Goal: Transaction & Acquisition: Subscribe to service/newsletter

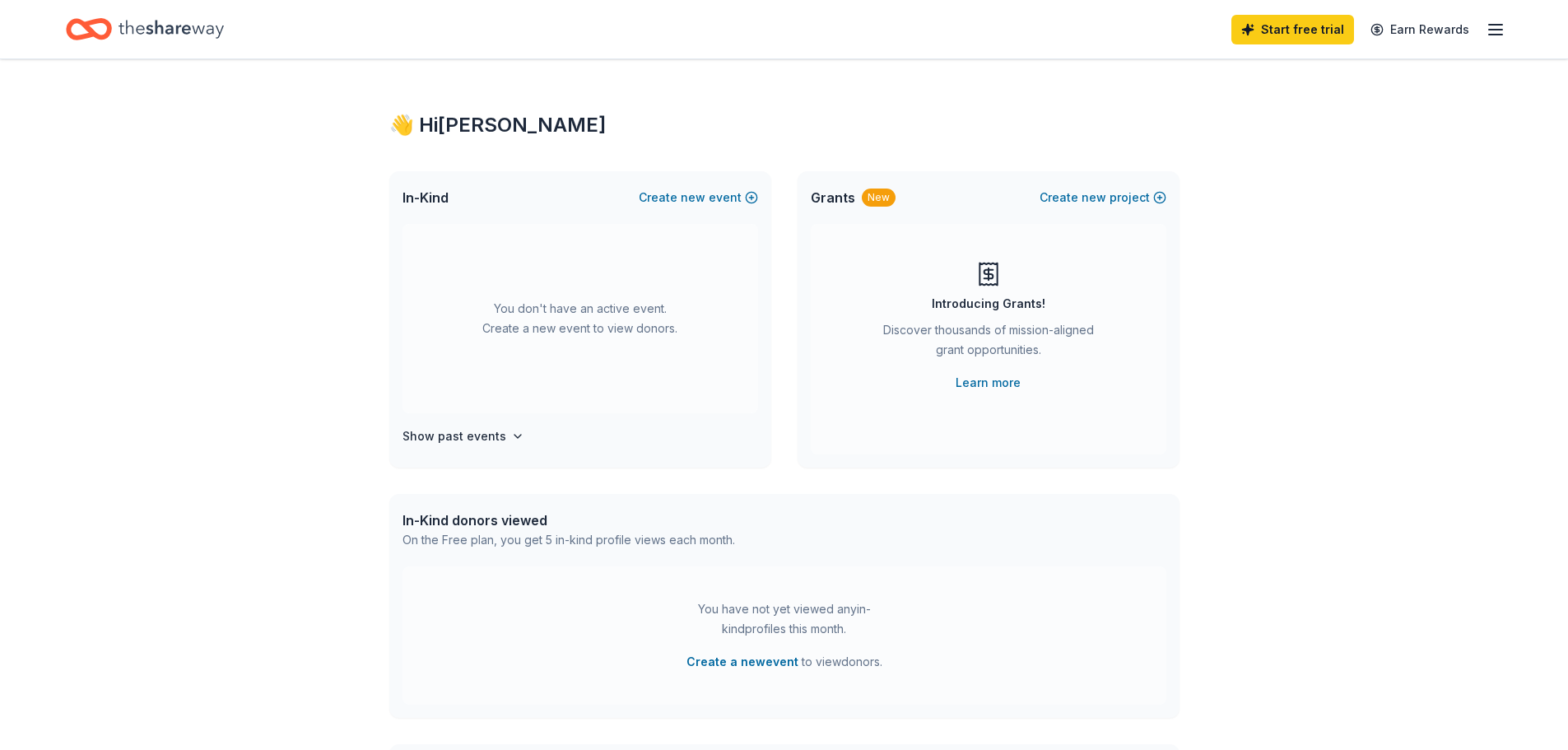
click at [1274, 316] on div "👋 Hi [PERSON_NAME] In-Kind Create new event You don't have an active event. Cre…" at bounding box center [784, 540] width 1568 height 962
click at [1126, 198] on button "Create new project" at bounding box center [1104, 198] width 127 height 20
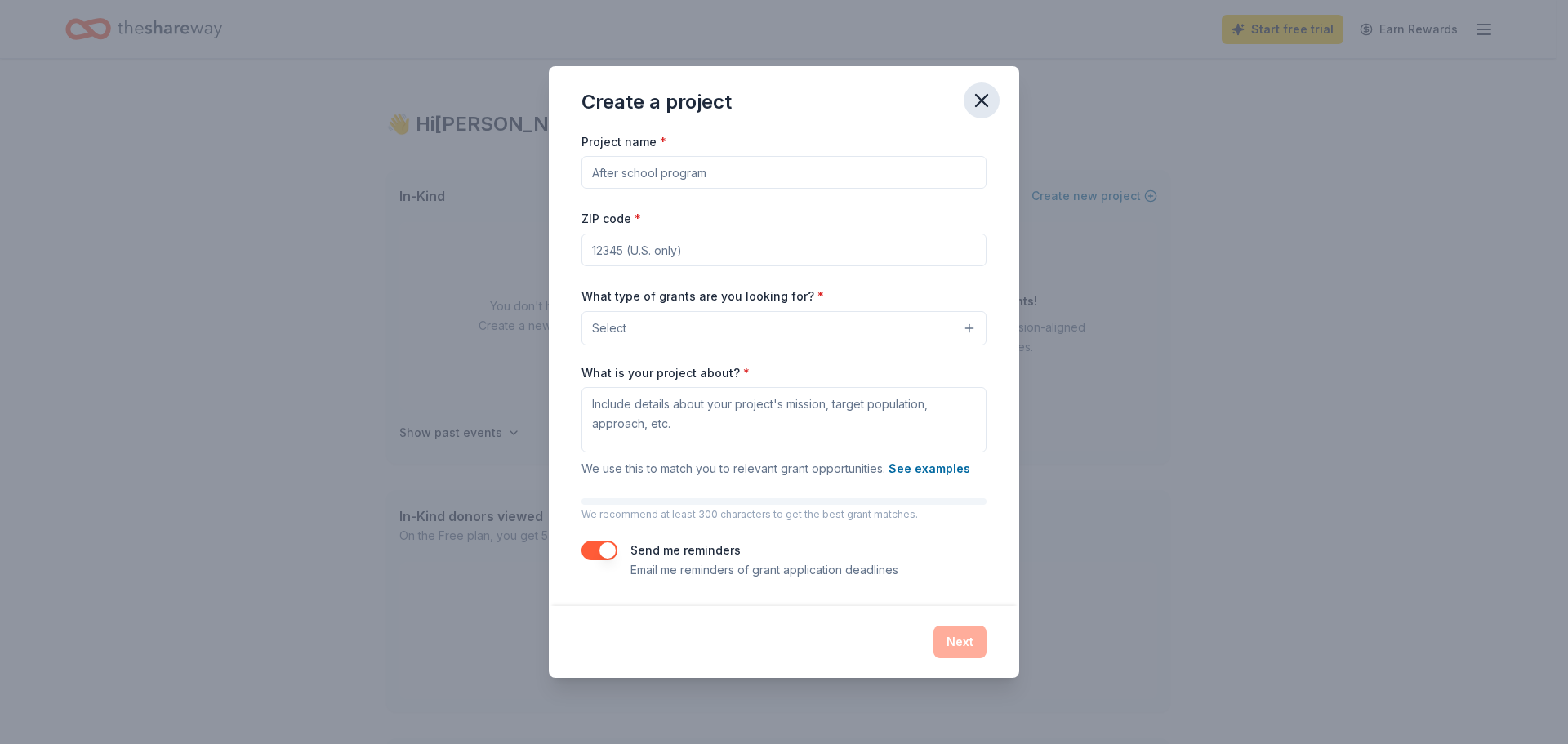
click at [980, 100] on icon "button" at bounding box center [982, 100] width 23 height 23
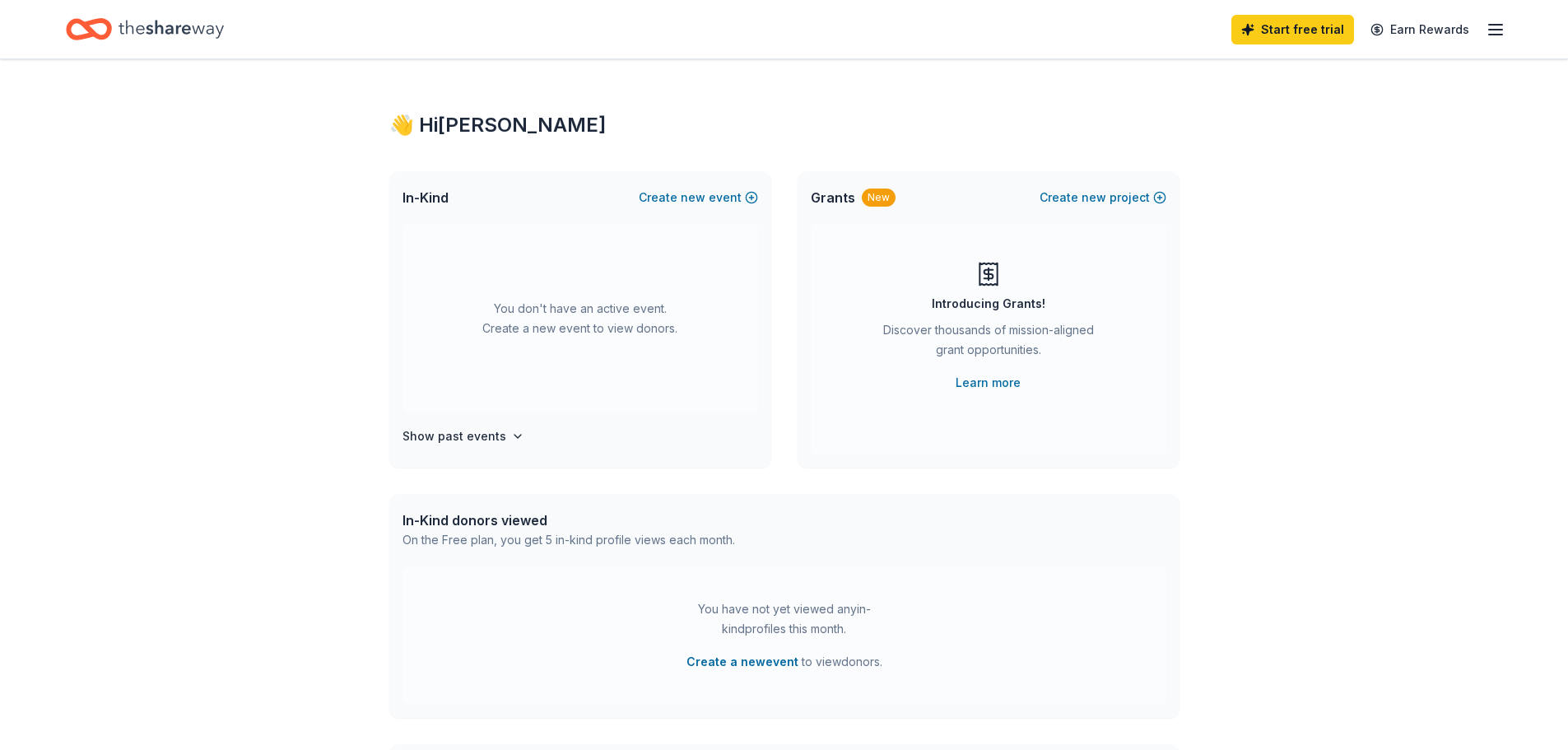
click at [433, 200] on span "In-Kind" at bounding box center [425, 198] width 46 height 20
click at [511, 439] on icon "button" at bounding box center [518, 437] width 13 height 13
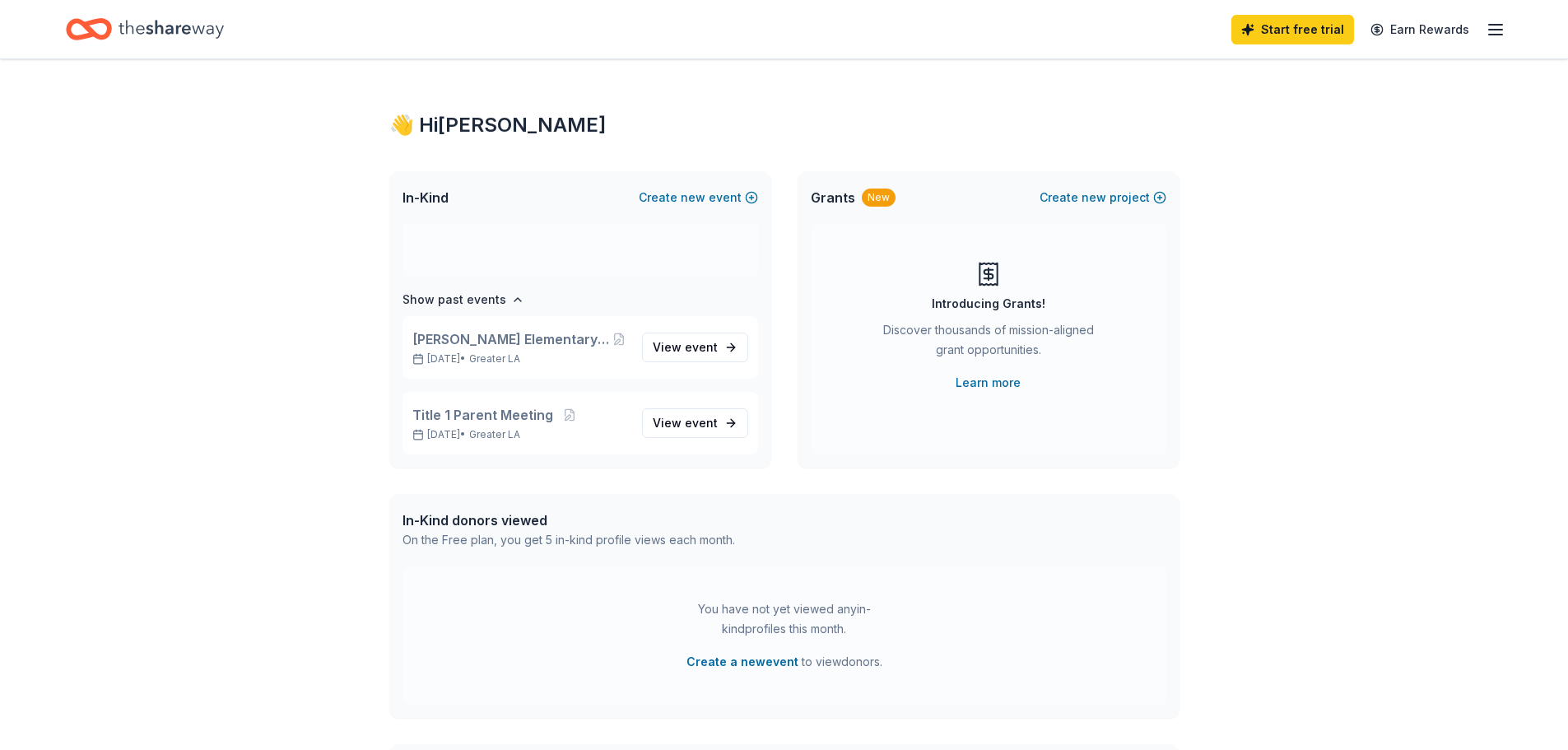
click at [206, 26] on icon "Home" at bounding box center [172, 29] width 105 height 33
click at [1506, 39] on div "Start free trial Earn Rewards" at bounding box center [784, 29] width 1568 height 59
click at [1500, 34] on line "button" at bounding box center [1496, 34] width 13 height 0
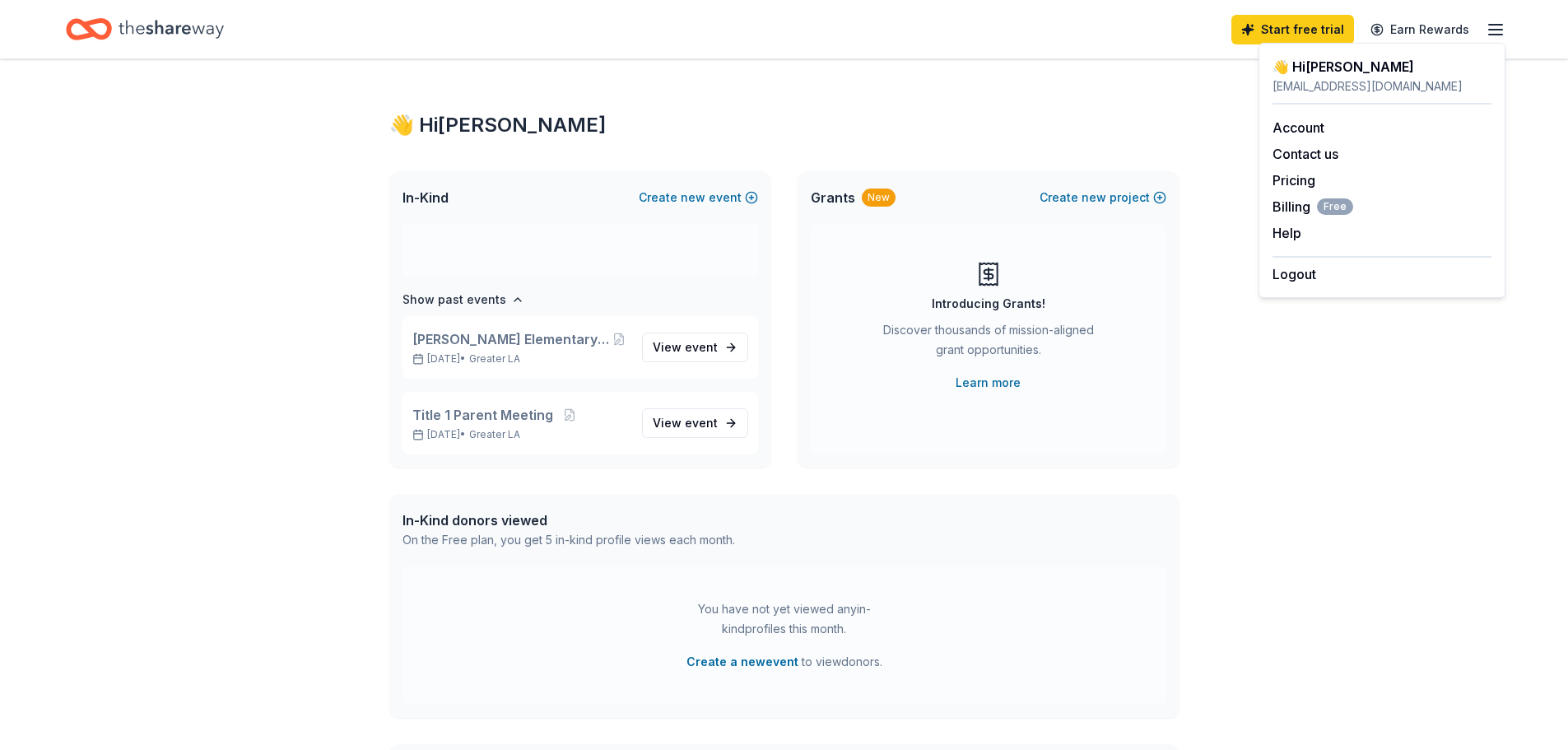
click at [1290, 359] on div "👋 Hi [PERSON_NAME] In-Kind Create new event You don't have an active event. Cre…" at bounding box center [784, 540] width 1568 height 962
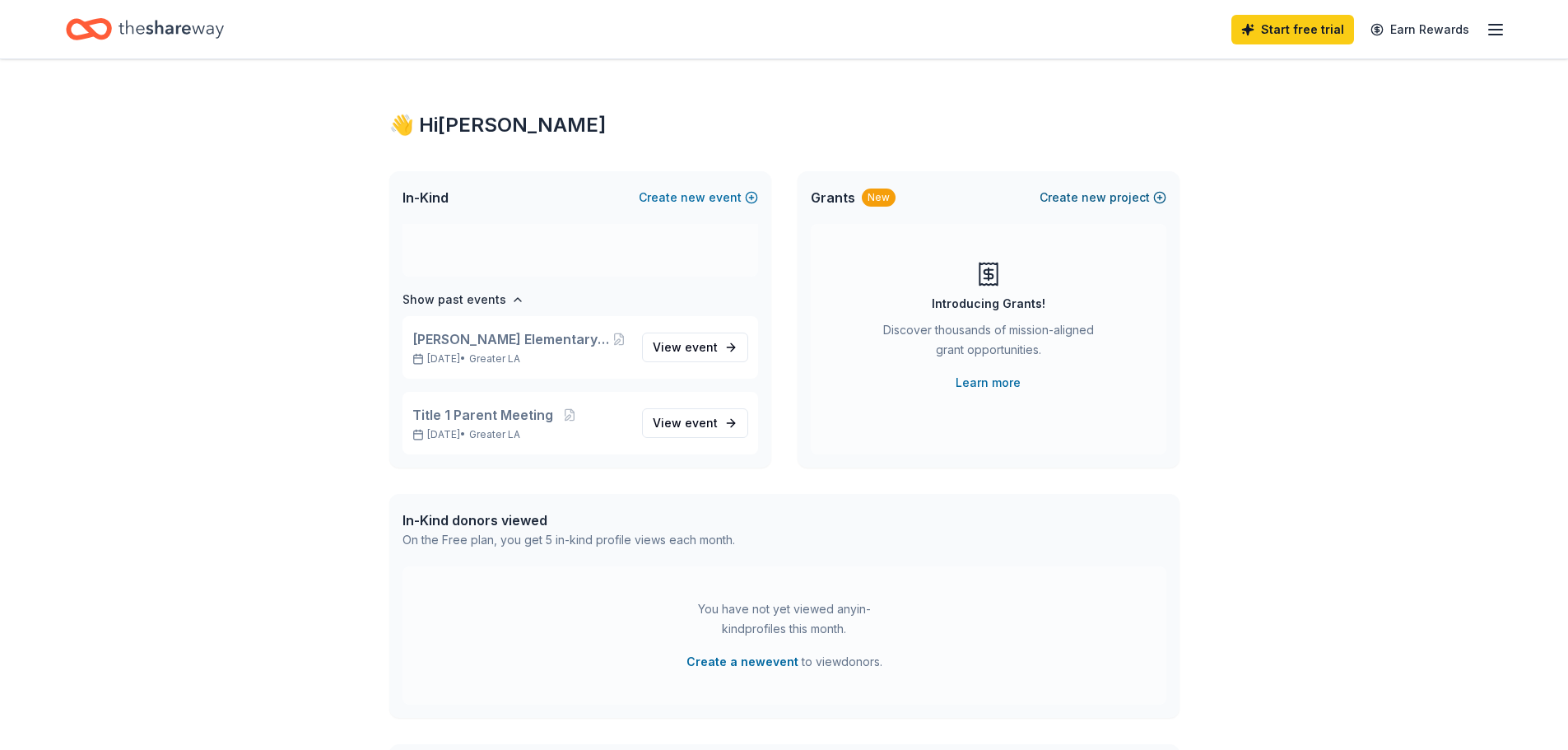
click at [1091, 200] on span "new" at bounding box center [1094, 198] width 25 height 20
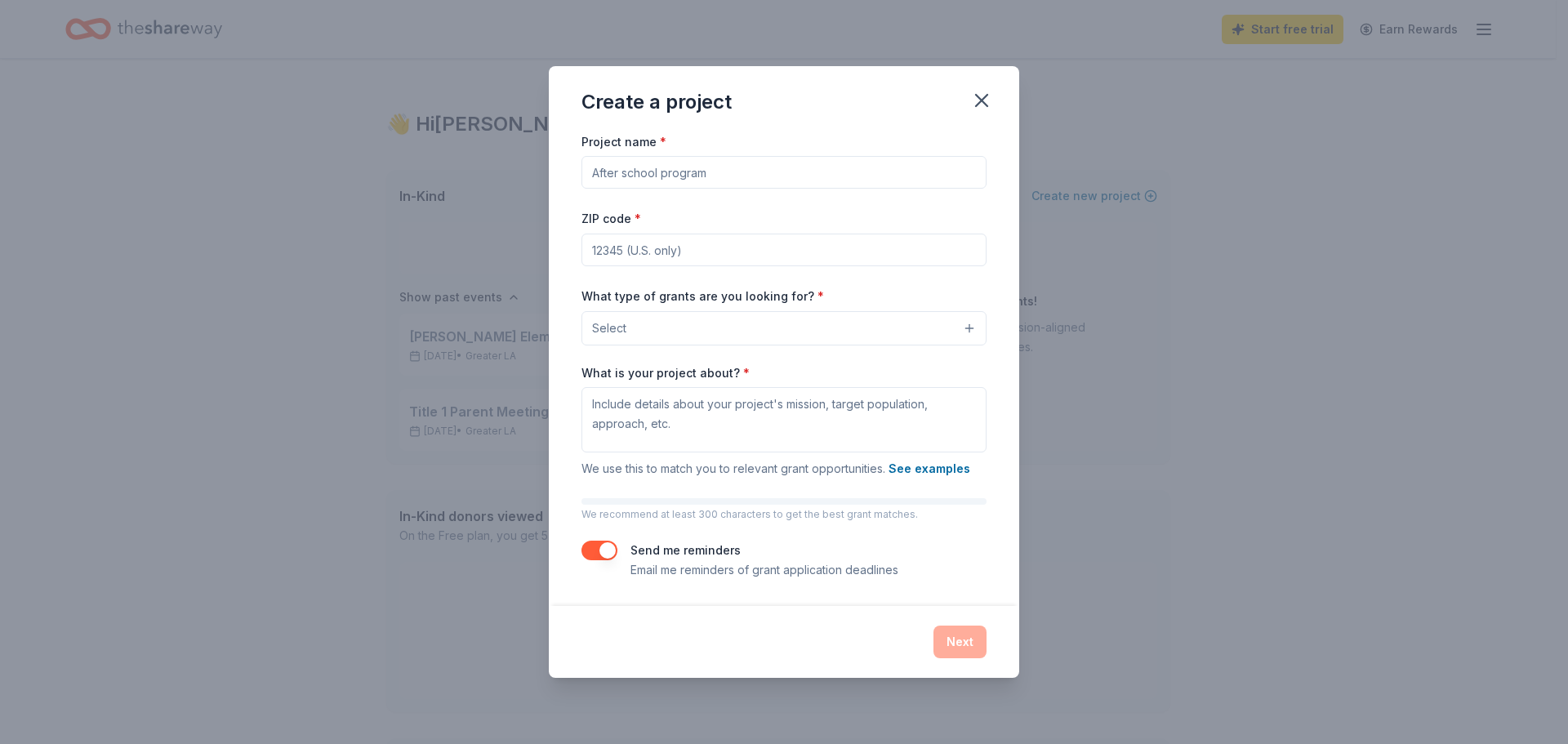
click at [1353, 328] on div "Create a project Project name * ZIP code * What type of grants are you looking …" at bounding box center [784, 372] width 1568 height 744
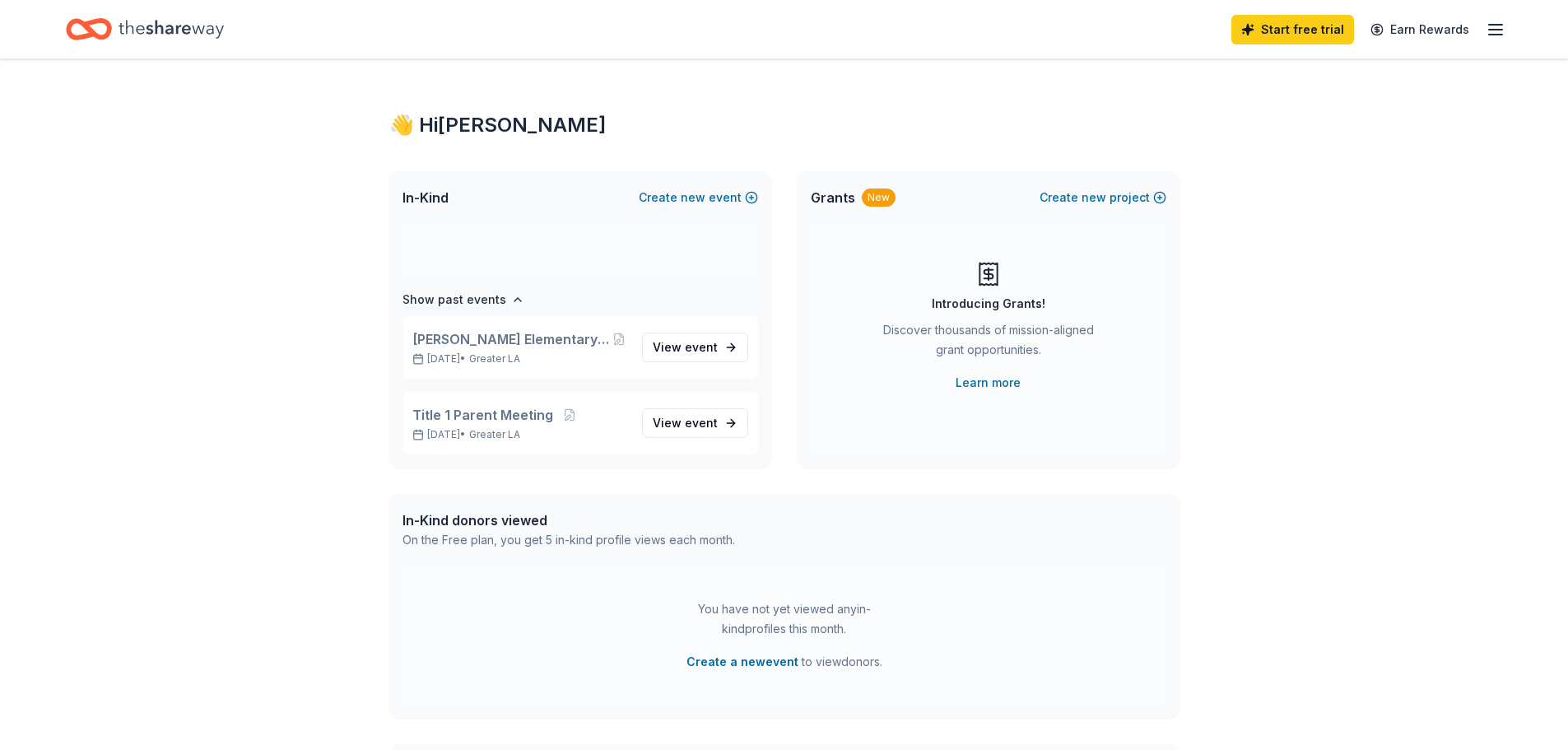
click at [1494, 34] on line "button" at bounding box center [1496, 34] width 13 height 0
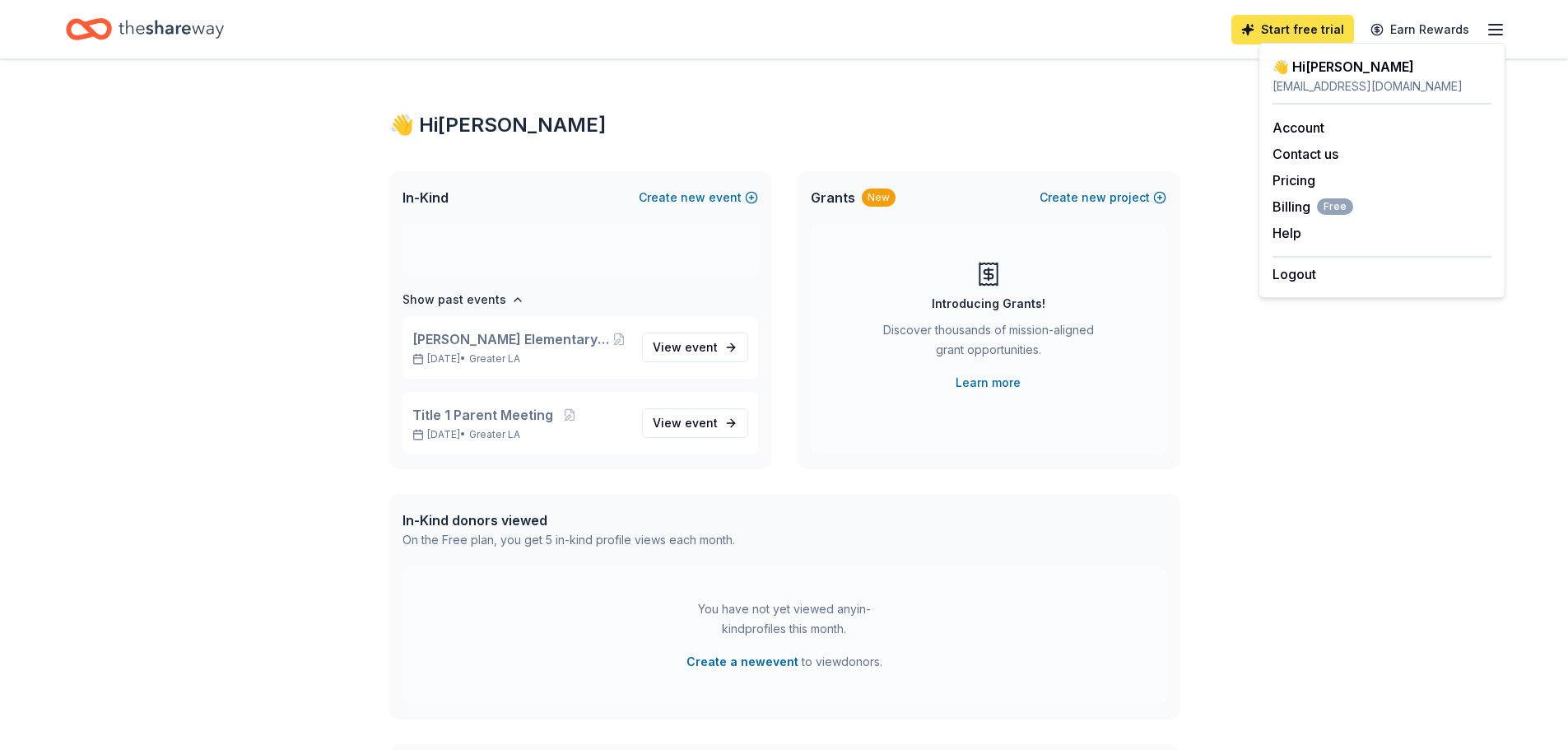
click at [1316, 29] on link "Start free trial" at bounding box center [1293, 29] width 123 height 29
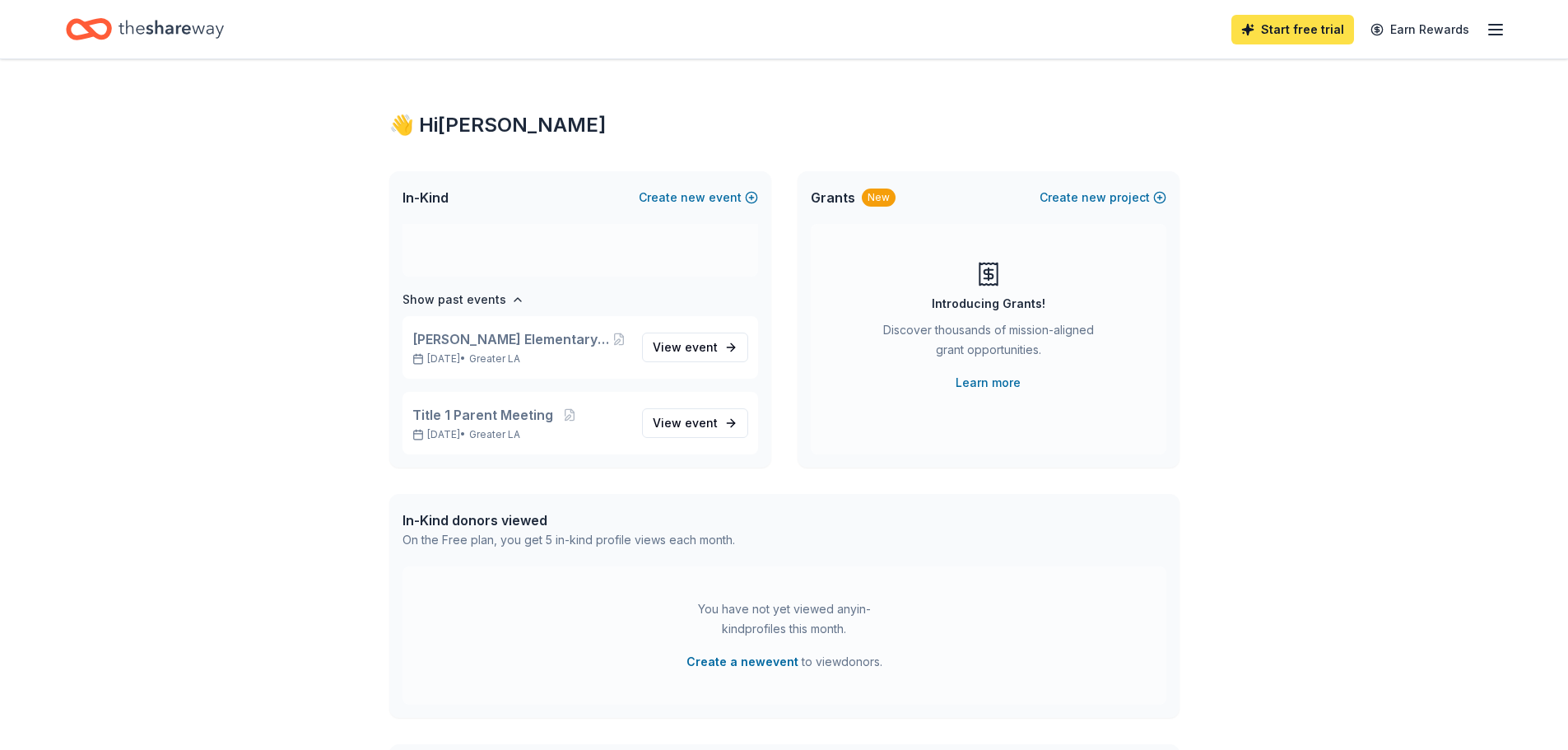
click at [1306, 32] on link "Start free trial" at bounding box center [1293, 29] width 123 height 29
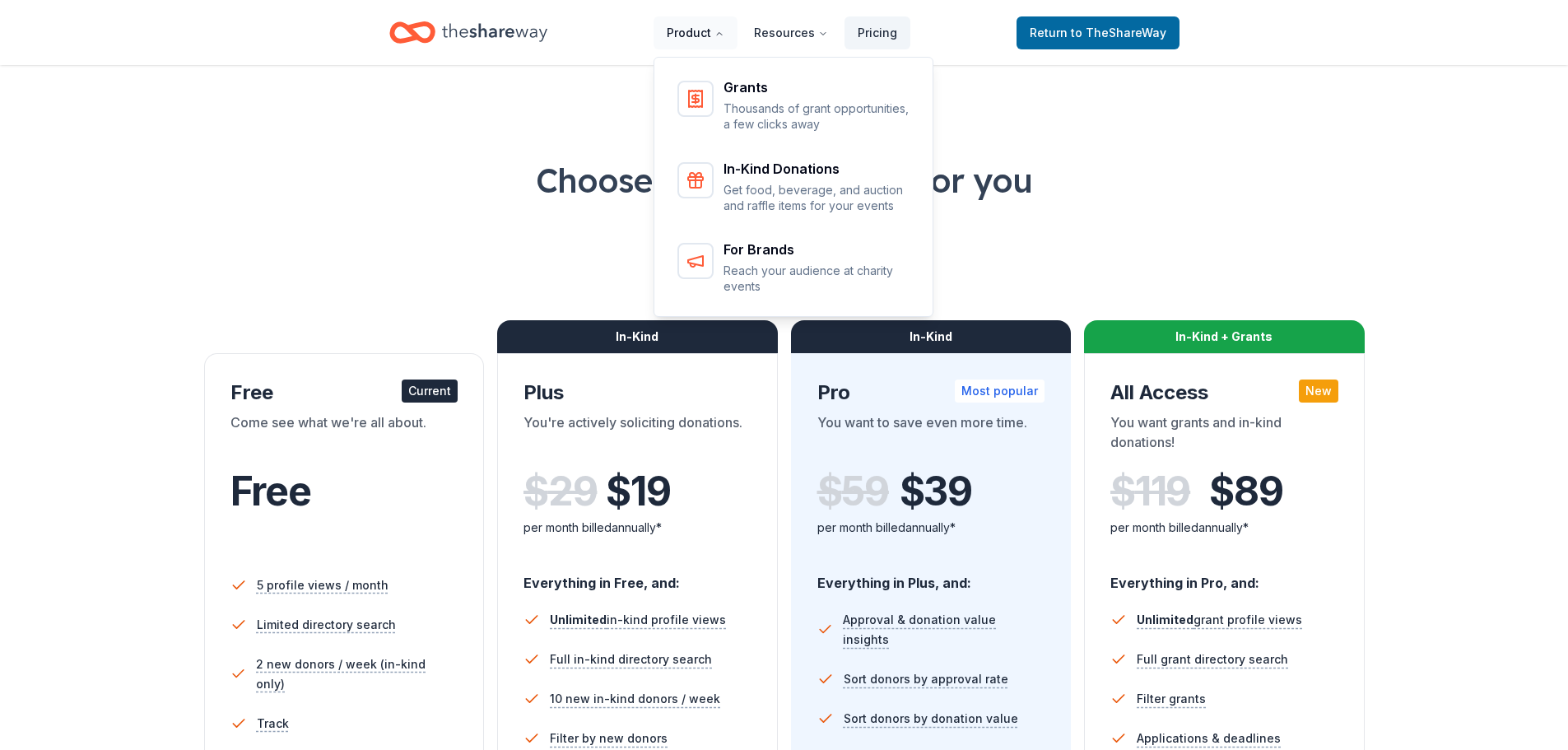
click at [696, 39] on button "Product" at bounding box center [695, 33] width 84 height 33
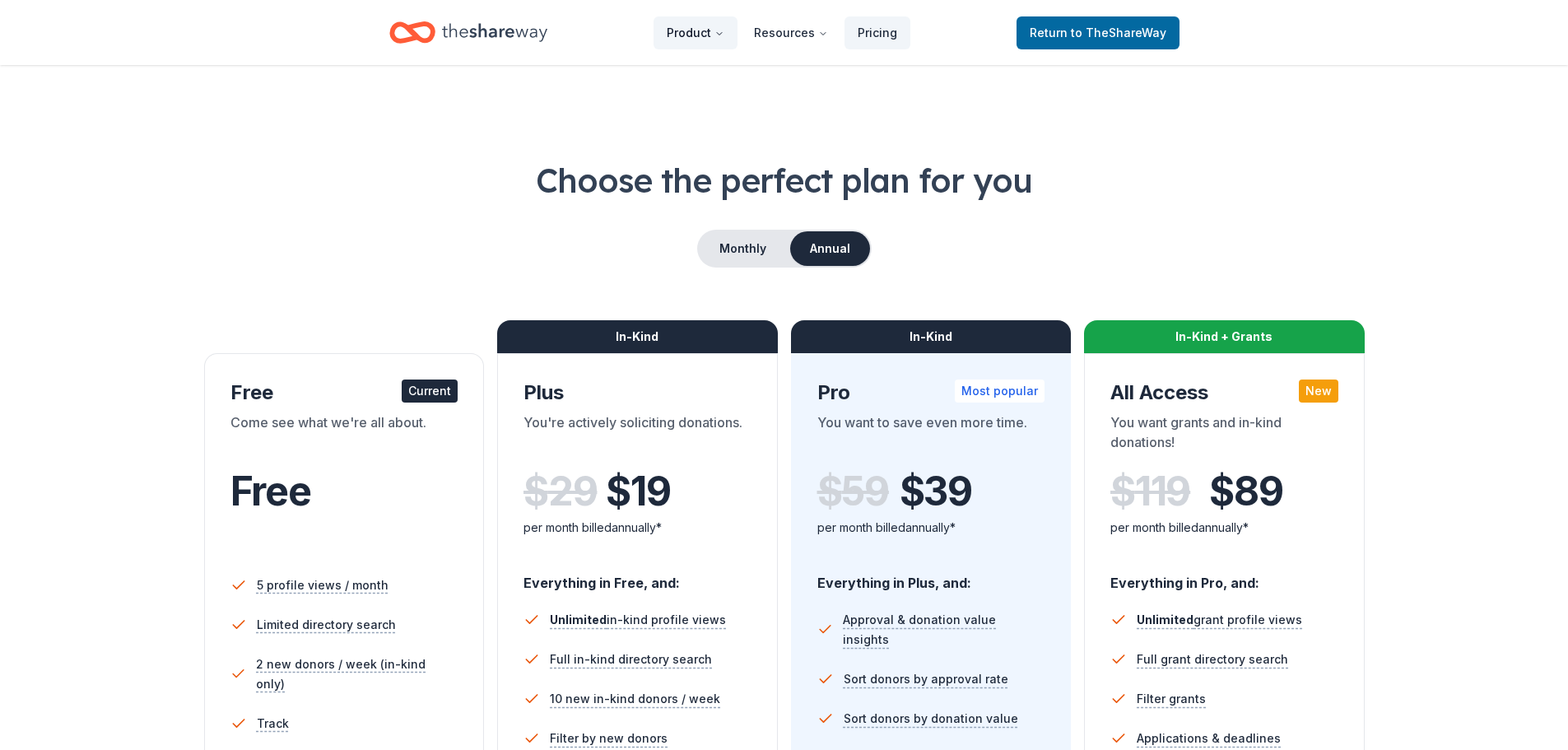
click at [702, 33] on button "Product" at bounding box center [695, 33] width 84 height 33
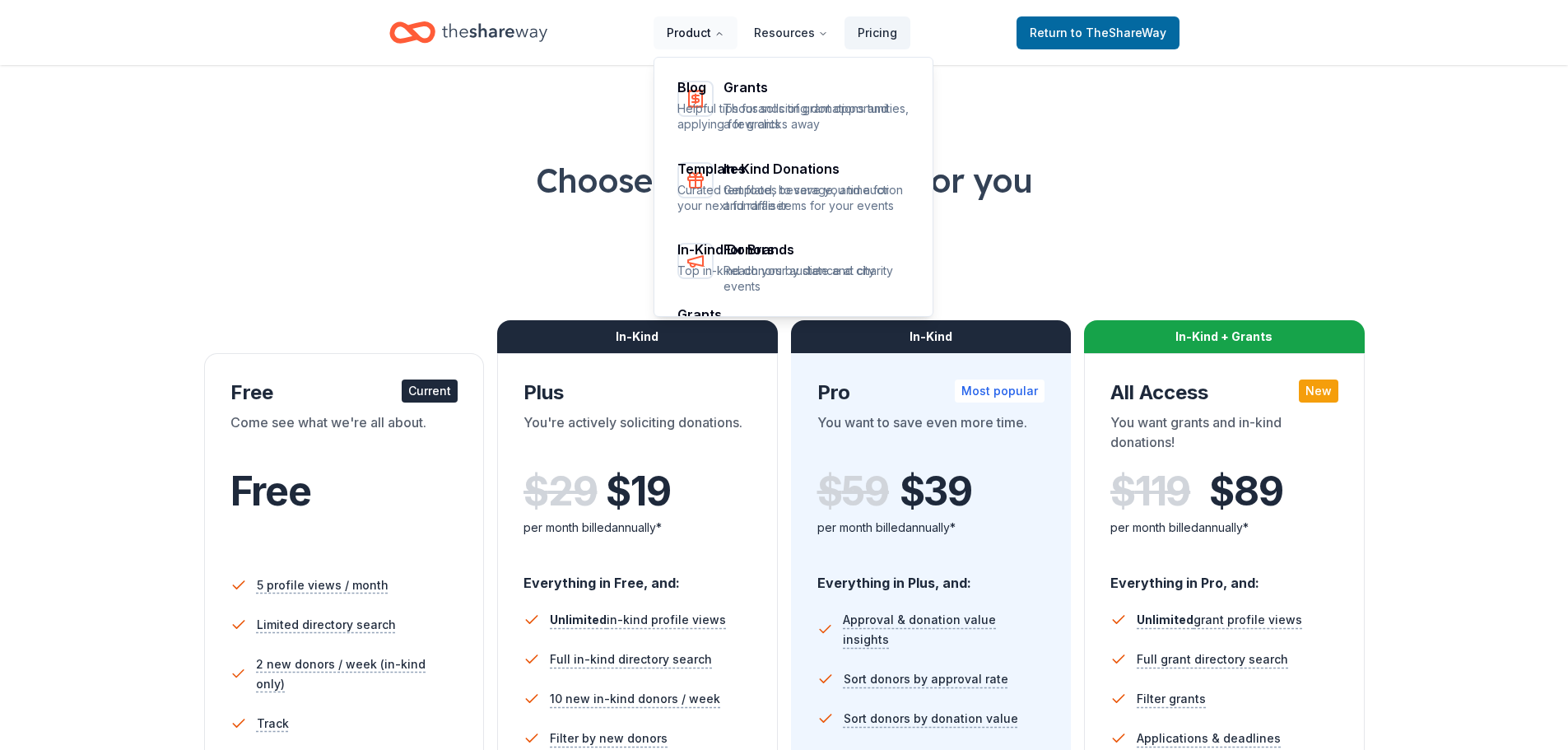
click at [688, 35] on button "Product" at bounding box center [695, 33] width 84 height 33
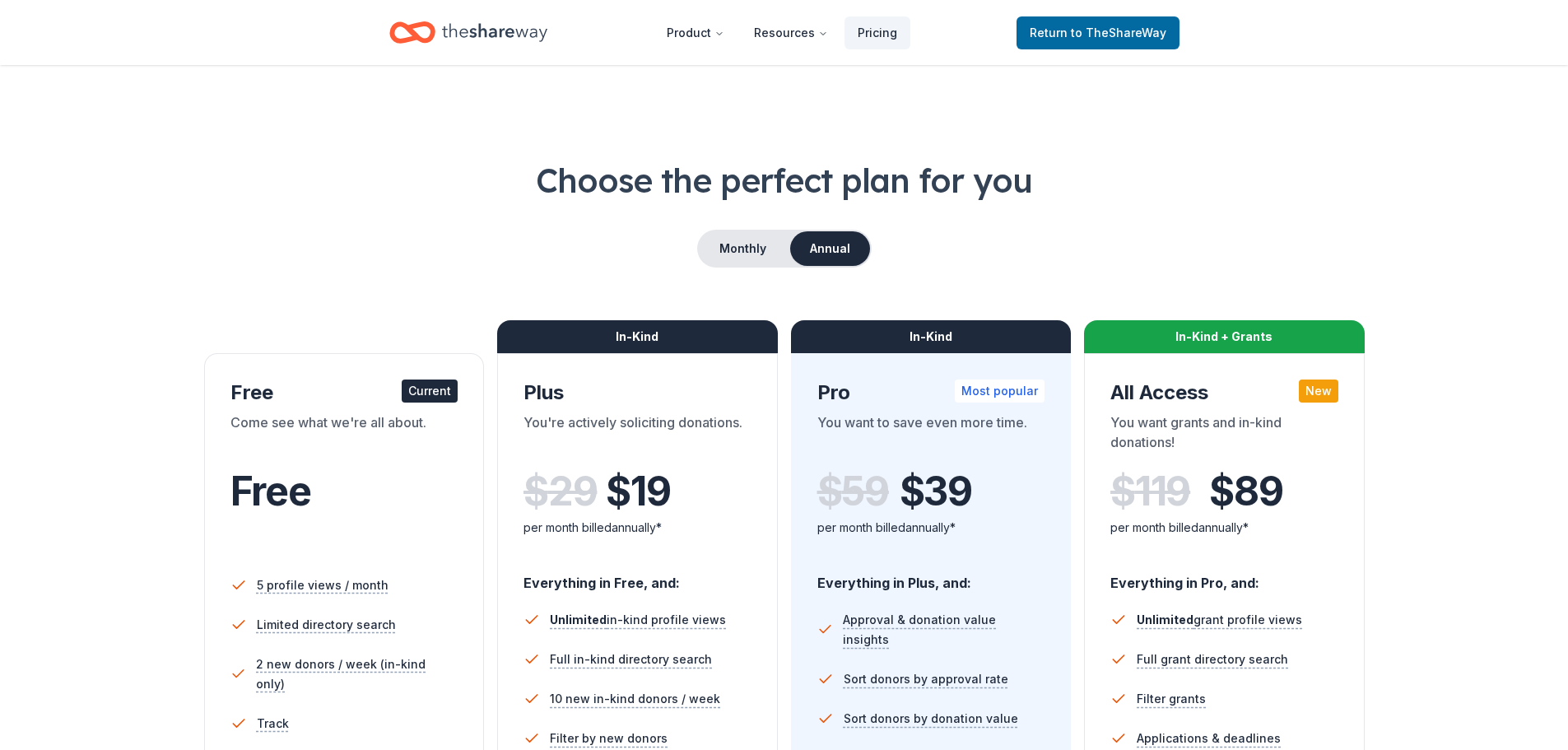
click at [1224, 210] on div "Choose the perfect plan for you Monthly Annual Free Current Come see what we're…" at bounding box center [784, 560] width 1437 height 805
drag, startPoint x: 1235, startPoint y: 203, endPoint x: 1184, endPoint y: 203, distance: 51.0
click at [1235, 203] on div "Choose the perfect plan for you Monthly Annual Free Current Come see what we're…" at bounding box center [784, 560] width 1437 height 805
click at [1183, 213] on div "Choose the perfect plan for you Monthly Annual Free Current Come see what we're…" at bounding box center [784, 560] width 1437 height 805
